Goal: Task Accomplishment & Management: Manage account settings

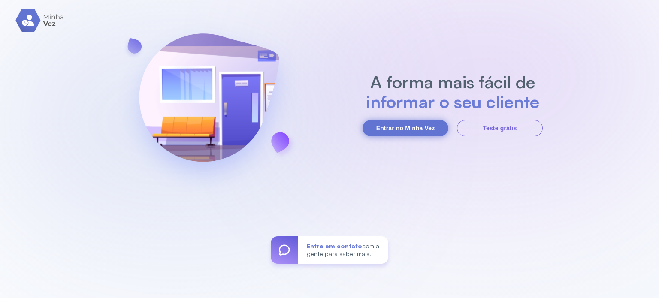
click at [400, 127] on button "Entrar no Minha Vez" at bounding box center [406, 128] width 86 height 16
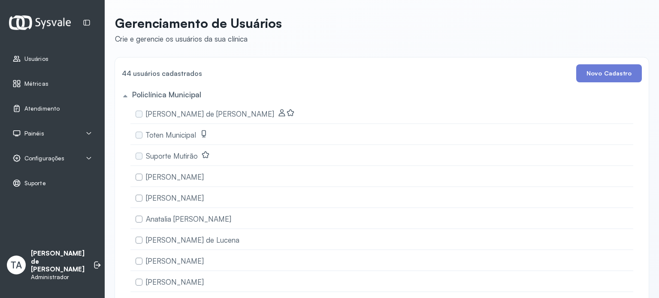
click at [67, 134] on div "Painéis" at bounding box center [52, 133] width 80 height 9
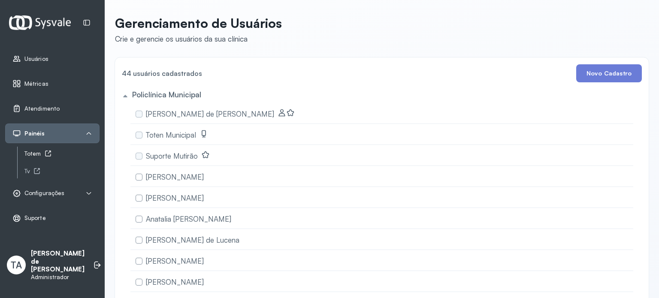
click at [34, 156] on div "Totem" at bounding box center [61, 153] width 75 height 7
click at [41, 105] on span "Atendimento" at bounding box center [41, 108] width 35 height 7
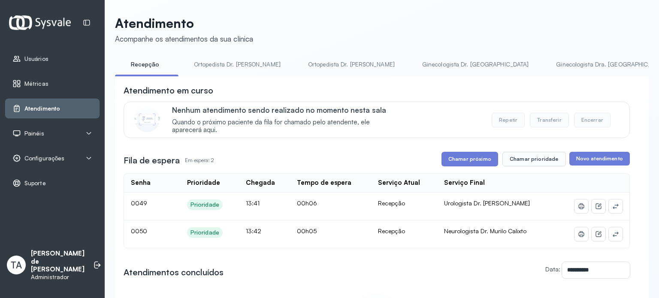
click at [65, 160] on div "Configurações" at bounding box center [52, 158] width 80 height 9
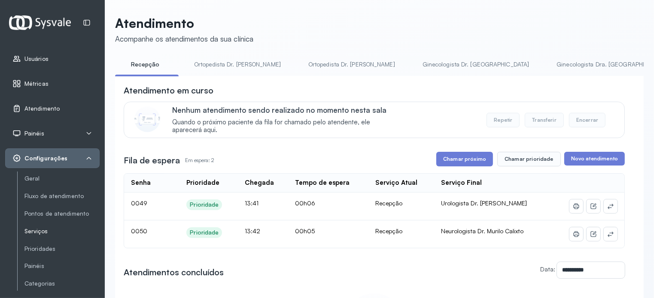
click at [40, 235] on link "Serviços" at bounding box center [61, 231] width 75 height 11
click at [30, 231] on link "Serviços" at bounding box center [61, 231] width 75 height 7
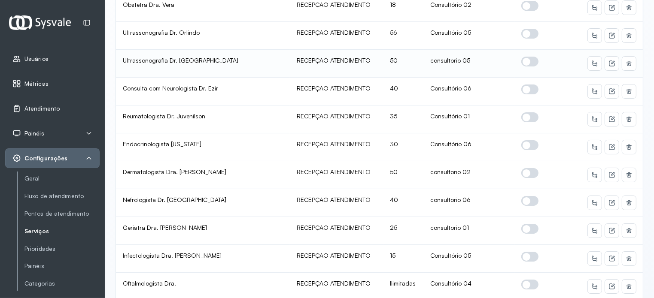
scroll to position [229, 0]
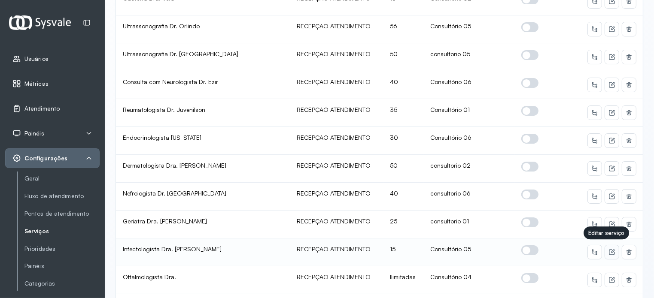
click at [608, 254] on icon at bounding box center [611, 252] width 7 height 7
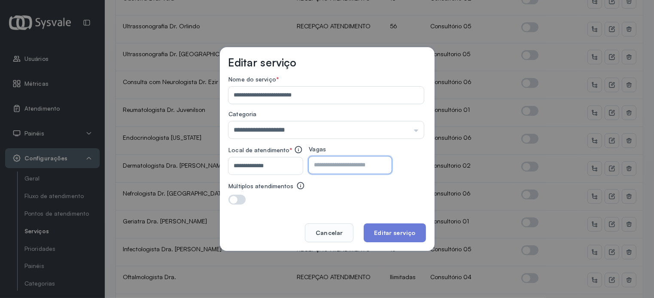
click at [335, 164] on input "**" at bounding box center [343, 165] width 68 height 17
type input "**"
click at [399, 231] on button "Editar serviço" at bounding box center [395, 233] width 62 height 19
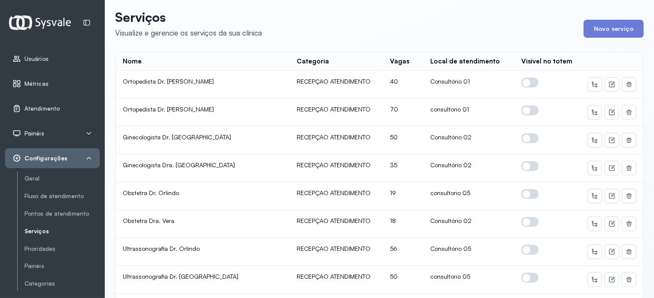
scroll to position [0, 0]
